Goal: Entertainment & Leisure: Browse casually

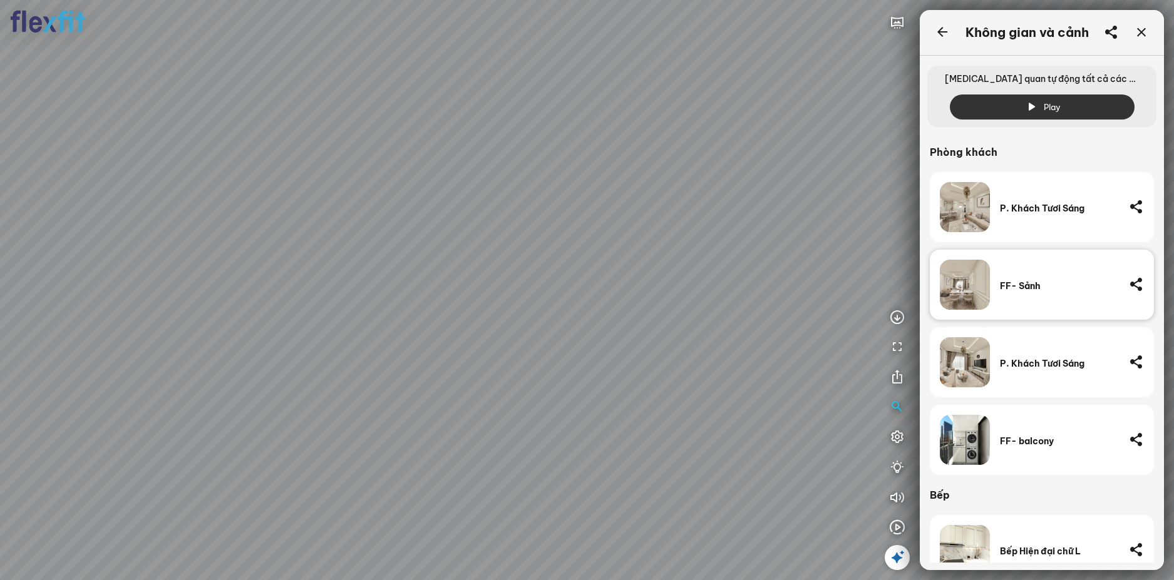
scroll to position [135, 0]
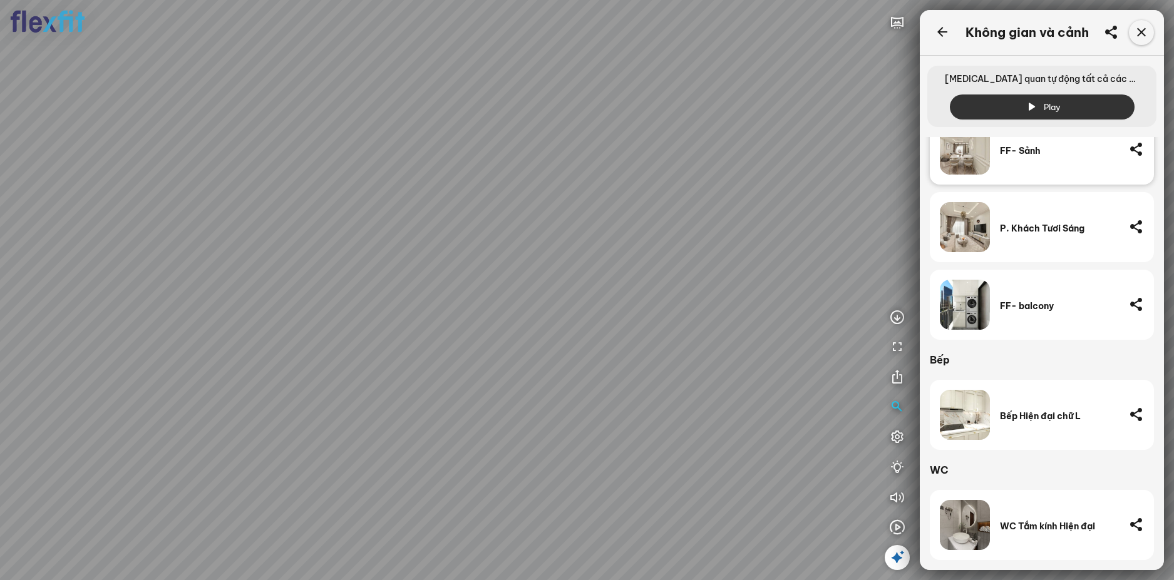
click at [1151, 29] on div at bounding box center [1141, 32] width 25 height 25
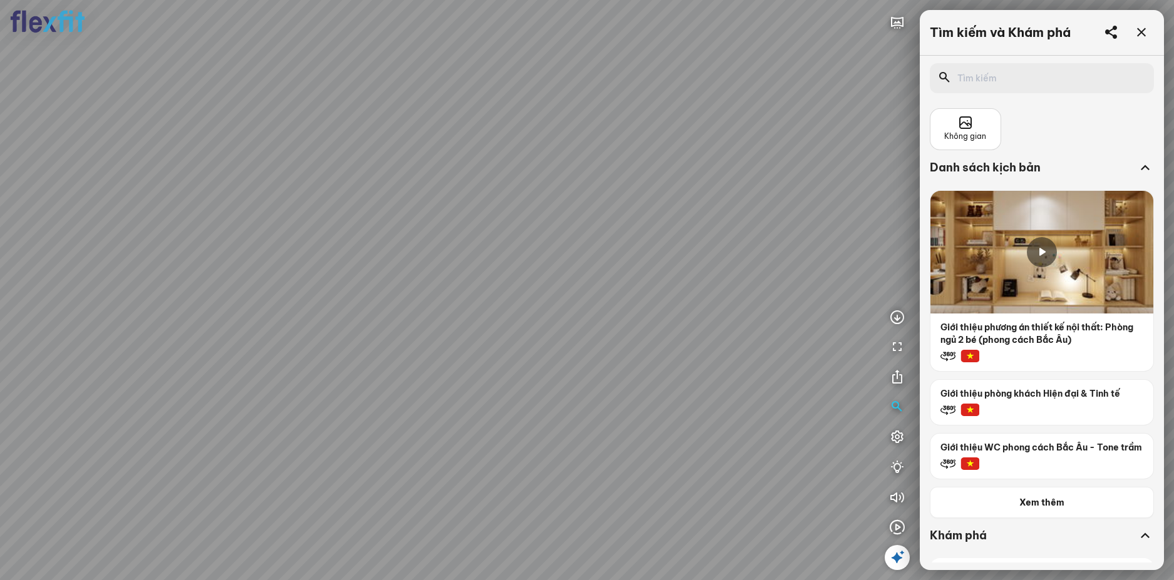
drag, startPoint x: 641, startPoint y: 313, endPoint x: 641, endPoint y: 227, distance: 86.4
click at [641, 227] on div at bounding box center [587, 290] width 1174 height 580
click at [590, 243] on div at bounding box center [587, 290] width 1174 height 580
click at [1135, 31] on icon at bounding box center [1141, 32] width 15 height 15
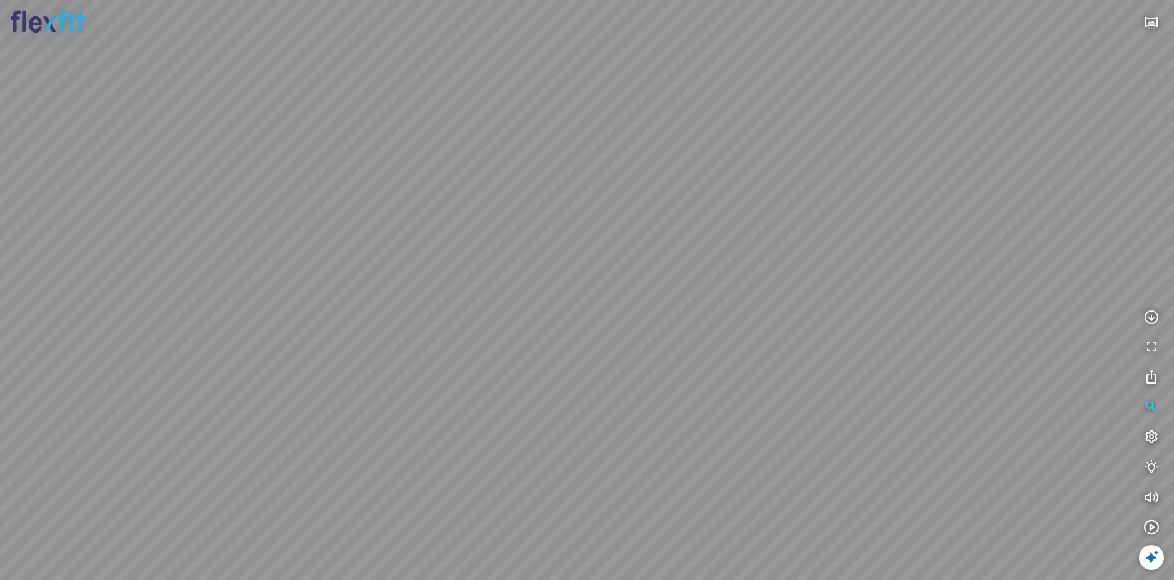
drag, startPoint x: 571, startPoint y: 203, endPoint x: 800, endPoint y: 282, distance: 242.6
click at [800, 282] on div at bounding box center [587, 290] width 1174 height 580
drag, startPoint x: 591, startPoint y: 253, endPoint x: 779, endPoint y: 223, distance: 190.2
click at [654, 236] on div at bounding box center [587, 290] width 1174 height 580
drag, startPoint x: 766, startPoint y: 217, endPoint x: 674, endPoint y: 339, distance: 152.9
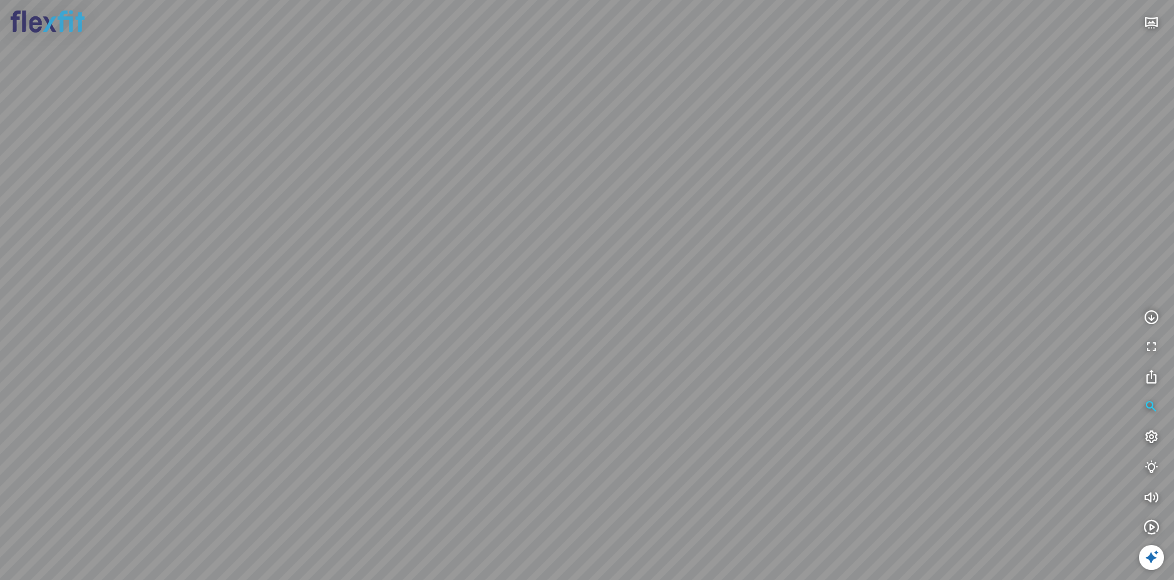
click at [674, 339] on div at bounding box center [587, 290] width 1174 height 580
drag, startPoint x: 672, startPoint y: 343, endPoint x: 651, endPoint y: 284, distance: 63.2
click at [651, 284] on div at bounding box center [587, 290] width 1174 height 580
click at [760, 312] on div at bounding box center [587, 290] width 1174 height 580
drag, startPoint x: 648, startPoint y: 294, endPoint x: 694, endPoint y: 281, distance: 47.4
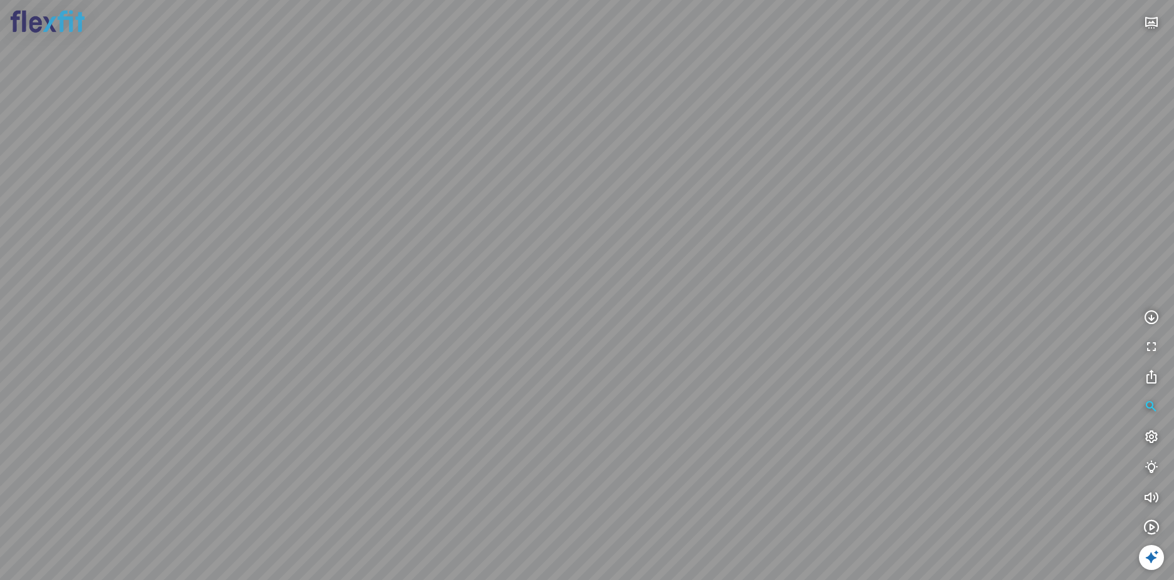
click at [689, 282] on div at bounding box center [587, 290] width 1174 height 580
drag, startPoint x: 592, startPoint y: 290, endPoint x: 748, endPoint y: 274, distance: 156.7
click at [709, 281] on div at bounding box center [587, 290] width 1174 height 580
drag, startPoint x: 684, startPoint y: 311, endPoint x: 885, endPoint y: 324, distance: 202.1
click at [843, 324] on div at bounding box center [587, 290] width 1174 height 580
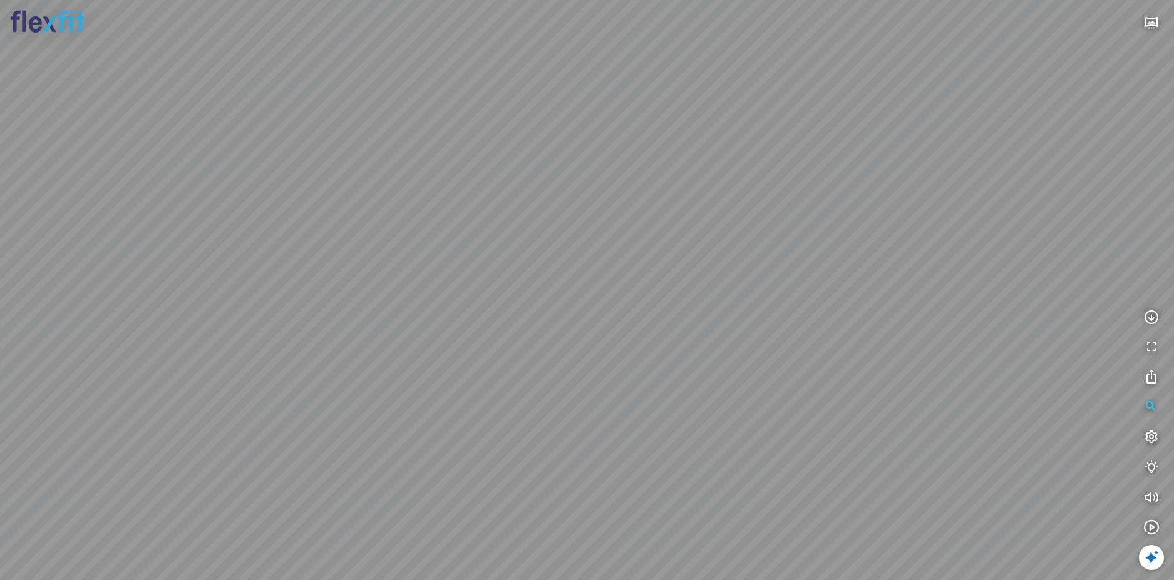
drag, startPoint x: 642, startPoint y: 372, endPoint x: 721, endPoint y: 351, distance: 81.1
click at [716, 352] on div at bounding box center [587, 290] width 1174 height 580
